Goal: Task Accomplishment & Management: Manage account settings

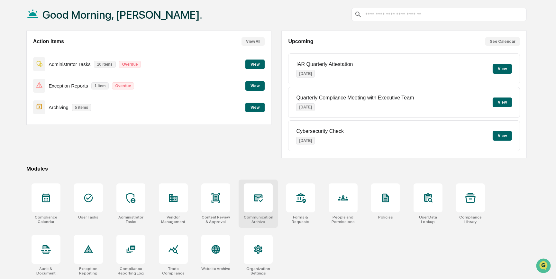
scroll to position [33, 0]
click at [341, 199] on icon at bounding box center [343, 197] width 10 height 5
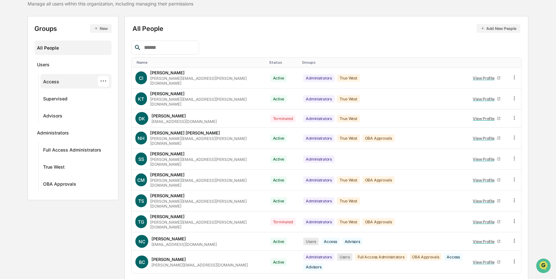
click at [57, 81] on div "Access" at bounding box center [51, 83] width 16 height 8
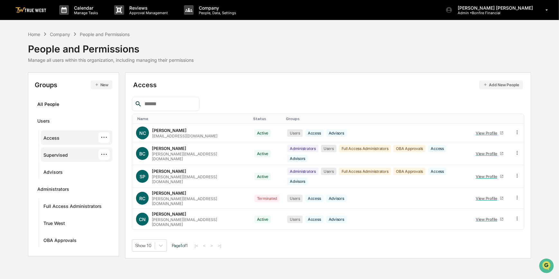
click at [69, 156] on div "Supervised ···" at bounding box center [76, 154] width 66 height 11
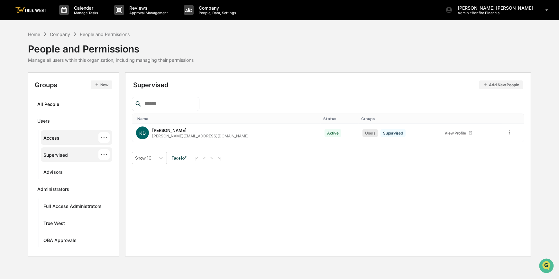
click at [64, 138] on div "Access ···" at bounding box center [76, 137] width 66 height 11
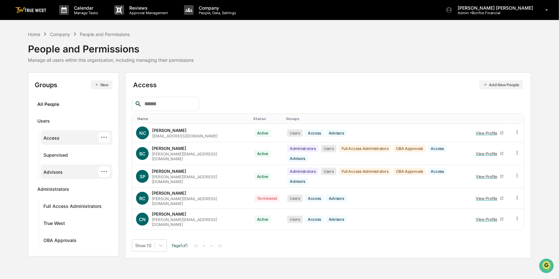
click at [64, 169] on div "Advisors ···" at bounding box center [76, 171] width 66 height 11
click at [61, 132] on div "Access ···" at bounding box center [76, 137] width 66 height 11
click at [79, 154] on div "Supervised ···" at bounding box center [76, 154] width 66 height 11
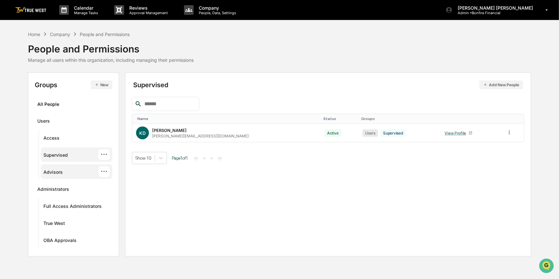
click at [66, 174] on div "Advisors ···" at bounding box center [76, 171] width 66 height 11
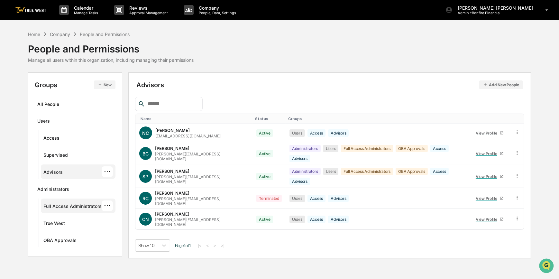
click at [80, 204] on div "Full Access Administrators" at bounding box center [72, 207] width 58 height 8
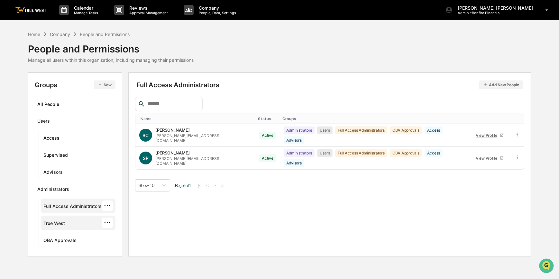
click at [69, 224] on div "True West ···" at bounding box center [77, 222] width 69 height 11
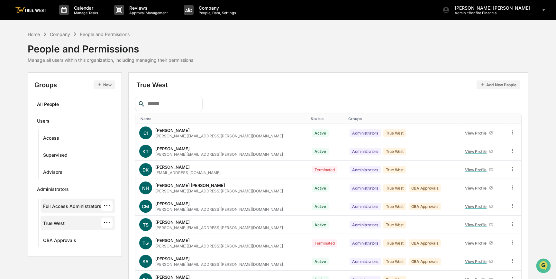
click at [65, 206] on div "Full Access Administrators" at bounding box center [72, 207] width 58 height 8
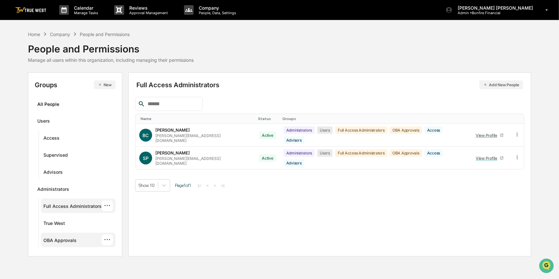
click at [69, 240] on div "OBA Approvals" at bounding box center [59, 241] width 33 height 8
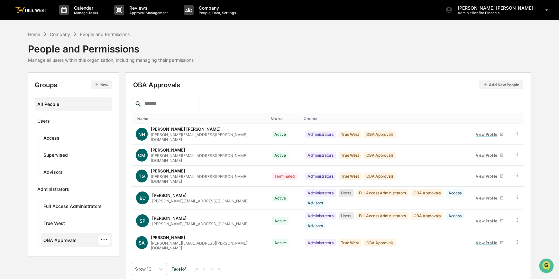
click at [62, 106] on div "All People" at bounding box center [73, 104] width 72 height 11
